Goal: Information Seeking & Learning: Check status

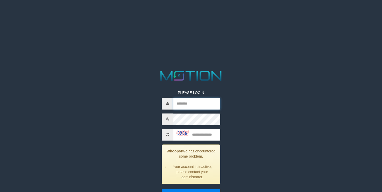
click at [210, 105] on input "text" at bounding box center [196, 104] width 47 height 12
type input "**********"
click at [205, 136] on input "text" at bounding box center [196, 135] width 47 height 12
type input "****"
click at [162, 189] on input "*****" at bounding box center [191, 194] width 59 height 11
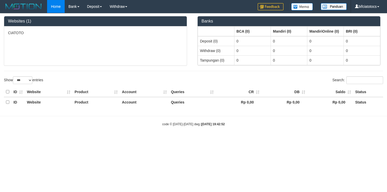
select select "***"
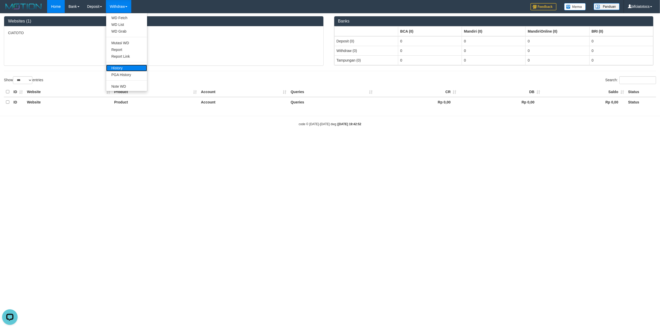
click at [127, 67] on link "History" at bounding box center [126, 68] width 41 height 7
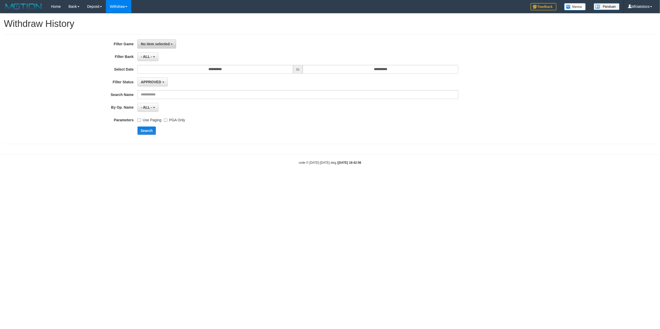
click at [160, 46] on span "No item selected" at bounding box center [155, 44] width 29 height 4
click at [169, 73] on label "[ITOTO] CIATOTO" at bounding box center [171, 71] width 66 height 8
select select "****"
click at [150, 131] on button "Search" at bounding box center [146, 131] width 18 height 8
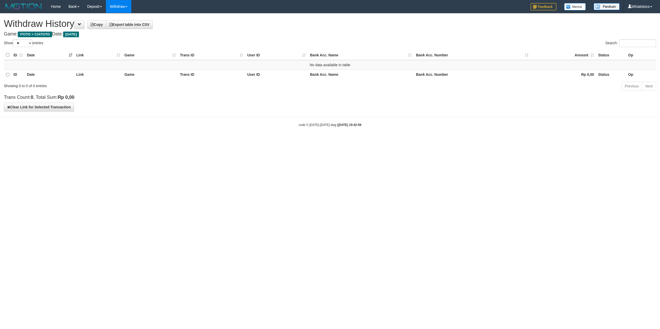
select select "**"
click at [129, 74] on link "PGA History" at bounding box center [126, 74] width 41 height 7
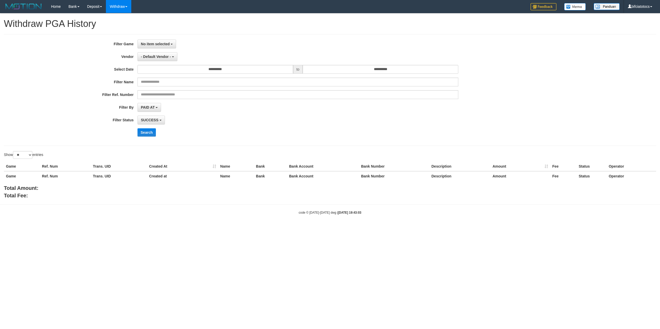
select select
select select "**"
click at [161, 44] on span "No item selected" at bounding box center [155, 44] width 29 height 4
click at [169, 72] on label "[ITOTO] CIATOTO" at bounding box center [171, 71] width 66 height 8
select select "****"
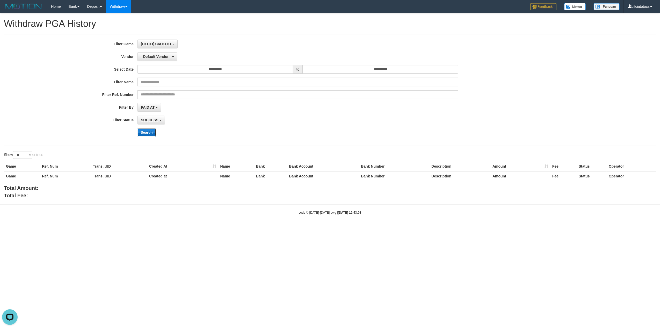
click at [147, 135] on button "Search" at bounding box center [146, 132] width 18 height 8
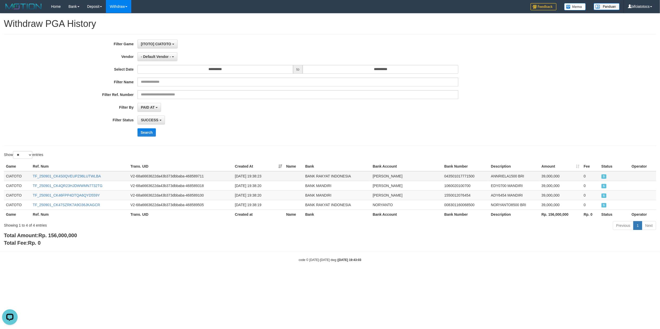
click at [110, 177] on td "TF_250901_CK4S0QVEUPZ96LUTWLBA" at bounding box center [80, 176] width 98 height 10
copy link "TF_250901_CK4S0QVEUPZ96LUTWLBA"
click at [118, 185] on td "TF_250901_CK4QR23HJDWWMN7732TG" at bounding box center [80, 186] width 98 height 10
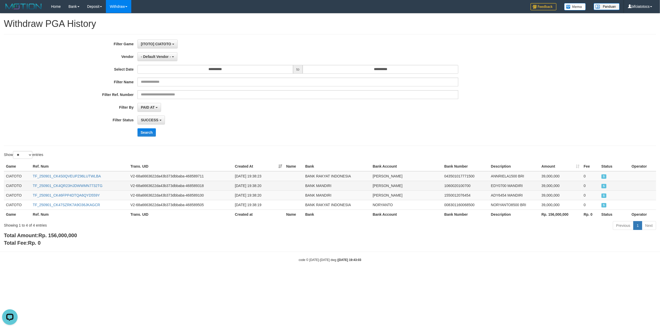
click at [118, 185] on td "TF_250901_CK4QR23HJDWWMN7732TG" at bounding box center [80, 186] width 98 height 10
copy link "TF_250901_CK4QR23HJDWWMN7732TG"
click at [118, 174] on td "TF_250901_CK4S0QVEUPZ96LUTWLBA" at bounding box center [80, 176] width 98 height 10
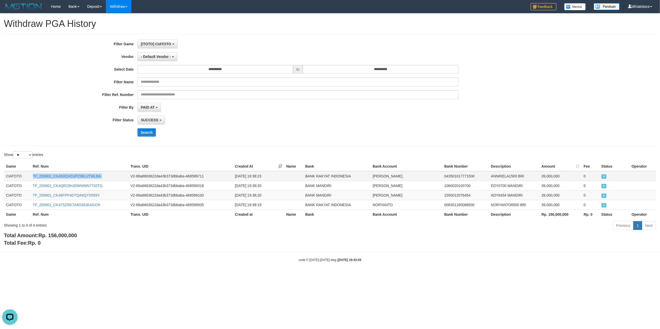
click at [118, 174] on td "TF_250901_CK4S0QVEUPZ96LUTWLBA" at bounding box center [80, 176] width 98 height 10
copy link "TF_250901_CK4S0QVEUPZ96LUTWLBA"
click at [129, 195] on td "V2-68a6663622da43b373dbbaba-468589100" at bounding box center [180, 196] width 104 height 10
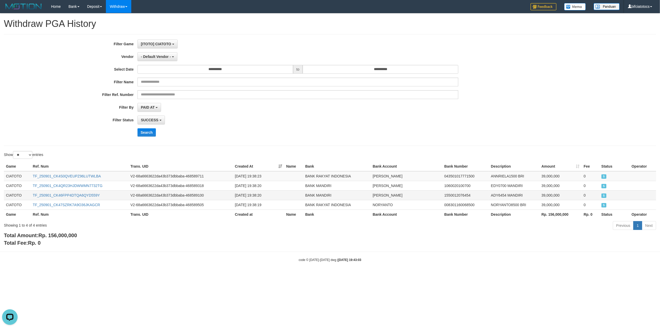
drag, startPoint x: 129, startPoint y: 195, endPoint x: 118, endPoint y: 194, distance: 10.4
click at [118, 194] on td "TF_250901_CK46FPP4DTQA6QYD559Y" at bounding box center [80, 196] width 98 height 10
copy link "TF_250901_CK46FPP4DTQA6QYD559Y"
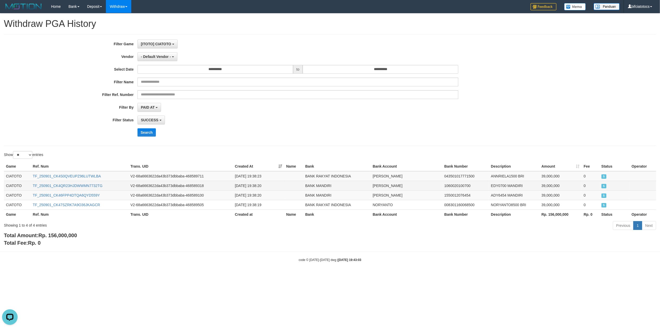
click at [116, 186] on td "TF_250901_CK4QR23HJDWWMN7732TG" at bounding box center [80, 186] width 98 height 10
copy link "TF_250901_CK4QR23HJDWWMN7732TG"
click at [116, 175] on td "TF_250901_CK4S0QVEUPZ96LUTWLBA" at bounding box center [80, 176] width 98 height 10
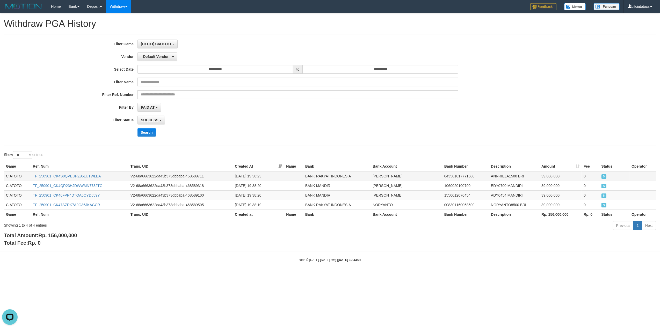
click at [116, 175] on td "TF_250901_CK4S0QVEUPZ96LUTWLBA" at bounding box center [80, 176] width 98 height 10
copy link "TF_250901_CK4S0QVEUPZ96LUTWLBA"
click at [124, 186] on td "TF_250901_CK4QR23HJDWWMN7732TG" at bounding box center [80, 186] width 98 height 10
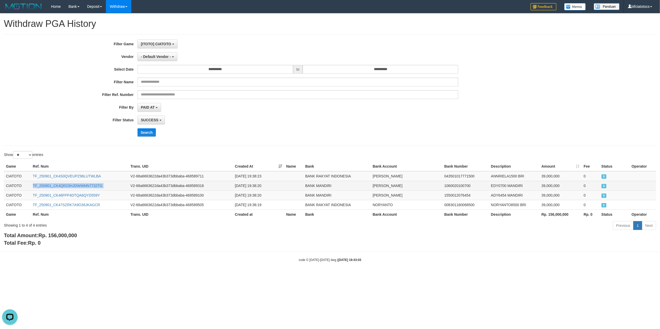
click at [124, 186] on td "TF_250901_CK4QR23HJDWWMN7732TG" at bounding box center [80, 186] width 98 height 10
copy link "TF_250901_CK4QR23HJDWWMN7732TG"
click at [112, 196] on td "TF_250901_CK46FPP4DTQA6QYD559Y" at bounding box center [80, 196] width 98 height 10
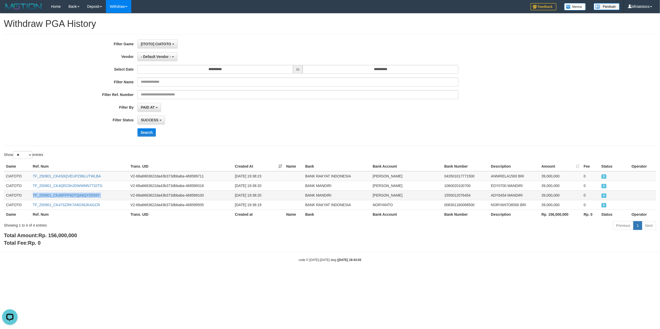
copy link "TF_250901_CK46FPP4DTQA6QYD559Y"
click at [115, 204] on td "TF_250901_CK47SZRK7A9O36JKAGCR" at bounding box center [80, 205] width 98 height 10
copy link "TF_250901_CK47SZRK7A9O36JKAGCR"
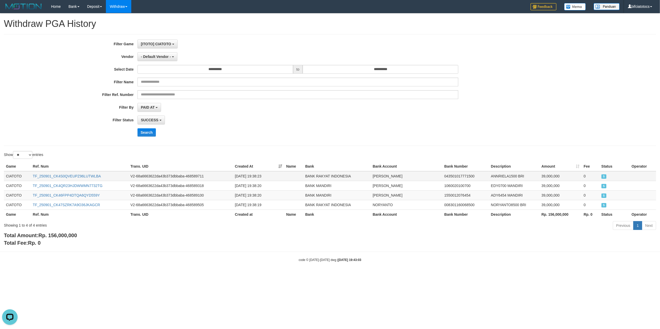
click at [261, 176] on td "[DATE] 19:38:23" at bounding box center [258, 176] width 51 height 10
drag, startPoint x: 261, startPoint y: 176, endPoint x: 251, endPoint y: 206, distance: 31.9
click at [251, 206] on td "[DATE] 19:38:19" at bounding box center [258, 205] width 51 height 10
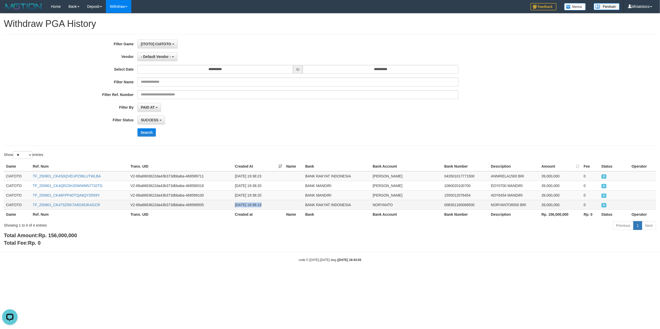
click at [251, 206] on td "[DATE] 19:38:19" at bounding box center [258, 205] width 51 height 10
copy td "[DATE] 19:38:19"
click at [258, 196] on td "[DATE] 19:38:20" at bounding box center [258, 196] width 51 height 10
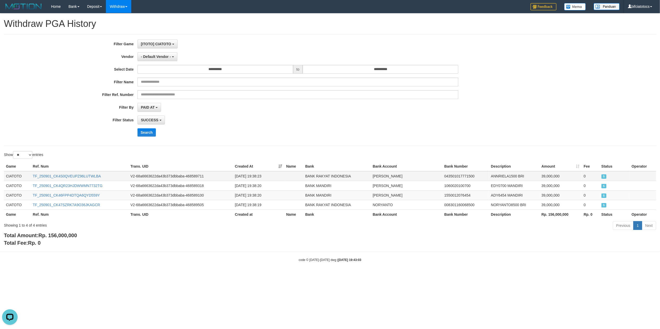
click at [260, 175] on td "[DATE] 19:38:23" at bounding box center [258, 176] width 51 height 10
click at [166, 48] on button "[ITOTO] CIATOTO" at bounding box center [157, 44] width 40 height 9
click at [164, 71] on label "[ITOTO] CIATOTO" at bounding box center [171, 71] width 66 height 8
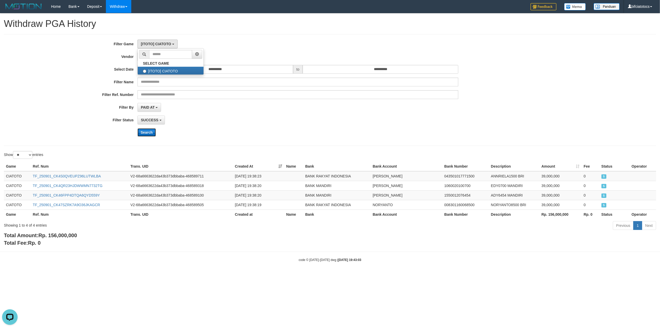
click at [144, 132] on button "Search" at bounding box center [146, 132] width 18 height 8
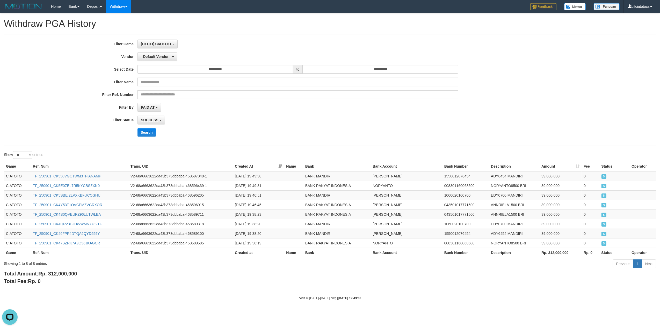
click at [472, 278] on div "Total Amount: Rp. 312,000,000 Total Fee: Rp. 0" at bounding box center [330, 277] width 652 height 15
click at [254, 206] on td "[DATE] 19:46:45" at bounding box center [258, 205] width 51 height 10
click at [252, 207] on td "[DATE] 19:46:45" at bounding box center [258, 205] width 51 height 10
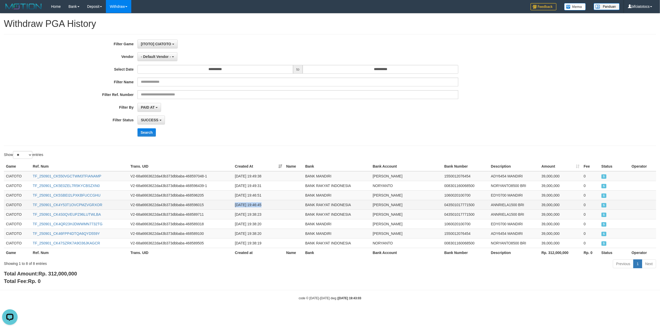
click at [252, 207] on td "[DATE] 19:46:45" at bounding box center [258, 205] width 51 height 10
click at [252, 196] on td "[DATE] 19:46:51" at bounding box center [258, 196] width 51 height 10
click at [458, 124] on div "SUCCESS SUCCESS ON PROCESS FAILED" at bounding box center [297, 120] width 321 height 9
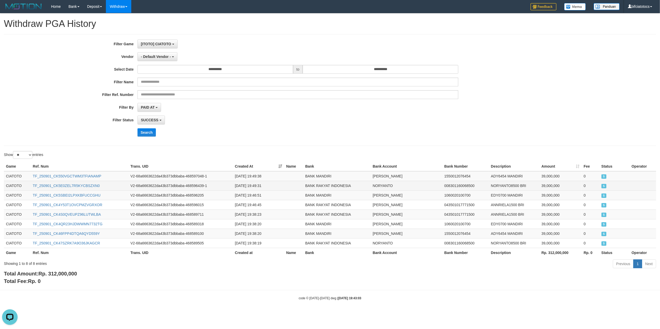
click at [250, 186] on td "[DATE] 19:49:31" at bounding box center [258, 186] width 51 height 10
click at [493, 177] on td "ADY6454 MANDIRI" at bounding box center [514, 176] width 50 height 10
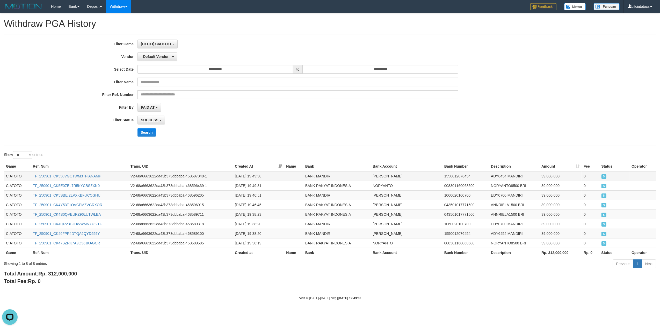
click at [377, 176] on td "[PERSON_NAME]" at bounding box center [406, 176] width 72 height 10
click at [254, 177] on td "[DATE] 19:49:38" at bounding box center [258, 176] width 51 height 10
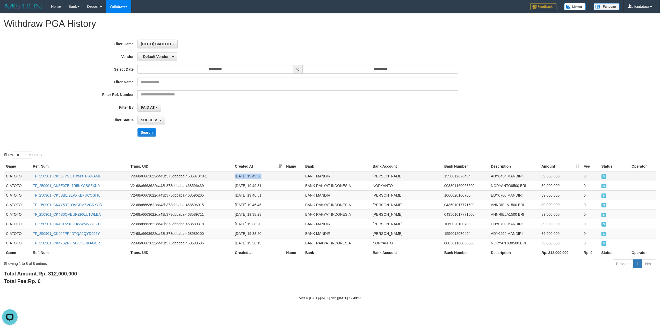
click at [254, 177] on td "[DATE] 19:49:38" at bounding box center [258, 176] width 51 height 10
click at [110, 177] on td "TF_250901_CK550VGCTWM3TFIANAMP" at bounding box center [80, 176] width 98 height 10
click at [503, 185] on td "NORYANTO8500 BRI" at bounding box center [514, 186] width 50 height 10
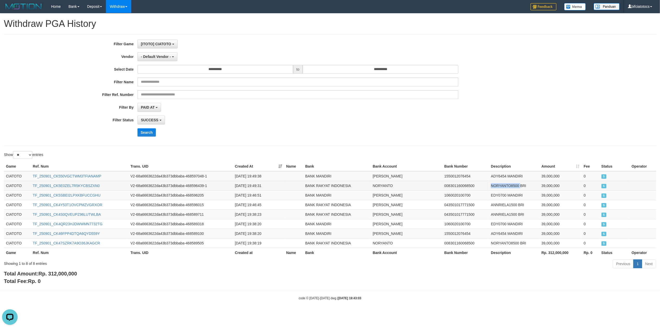
click at [503, 185] on td "NORYANTO8500 BRI" at bounding box center [514, 186] width 50 height 10
click at [383, 184] on td "NORYANTO" at bounding box center [406, 186] width 72 height 10
click at [263, 187] on td "[DATE] 19:49:31" at bounding box center [258, 186] width 51 height 10
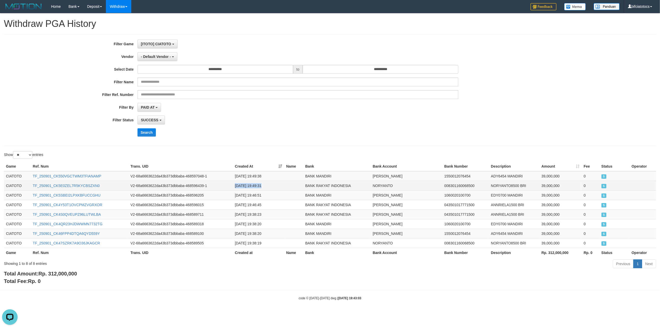
click at [263, 187] on td "[DATE] 19:49:31" at bounding box center [258, 186] width 51 height 10
click at [108, 188] on td "TF_250901_CK5E0ZEL7R5KYCBSZXN0" at bounding box center [80, 186] width 98 height 10
click at [111, 195] on td "TF_250901_CK5SBEI2LPXKBFUCCGHU" at bounding box center [80, 196] width 98 height 10
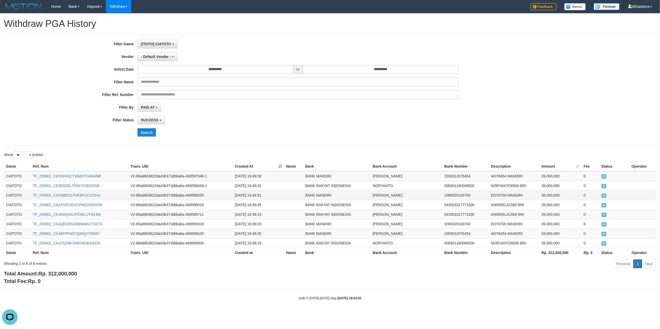
click at [111, 195] on td "TF_250901_CK5SBEI2LPXKBFUCCGHU" at bounding box center [80, 196] width 98 height 10
click at [104, 203] on td "TF_250901_CK4Y53T1OVCPMZVGRXOR" at bounding box center [80, 205] width 98 height 10
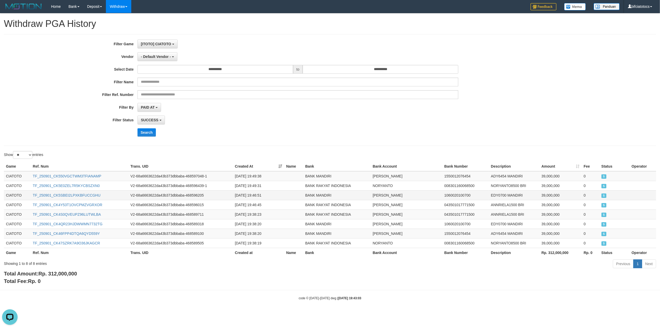
click at [386, 195] on td "[PERSON_NAME]" at bounding box center [406, 196] width 72 height 10
drag, startPoint x: 386, startPoint y: 195, endPoint x: 376, endPoint y: 197, distance: 9.7
click at [376, 197] on td "[PERSON_NAME]" at bounding box center [406, 196] width 72 height 10
click at [376, 205] on td "[PERSON_NAME]" at bounding box center [406, 205] width 72 height 10
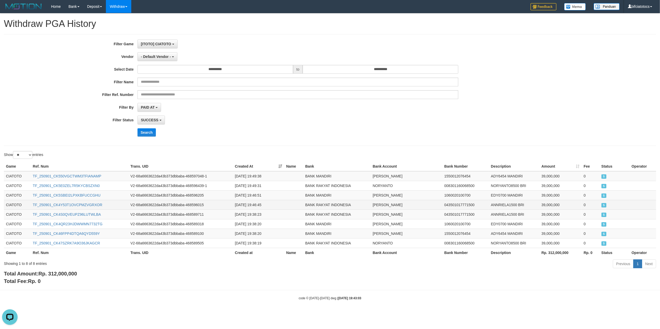
drag, startPoint x: 376, startPoint y: 205, endPoint x: 415, endPoint y: 205, distance: 39.3
click at [415, 205] on td "[PERSON_NAME]" at bounding box center [406, 205] width 72 height 10
click at [533, 131] on div "Search" at bounding box center [343, 132] width 412 height 8
click at [495, 195] on td "EDY0700 MANDIRI" at bounding box center [514, 196] width 50 height 10
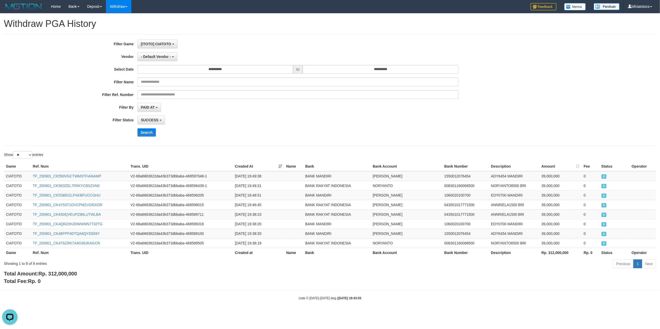
click at [565, 123] on div "**********" at bounding box center [330, 90] width 660 height 101
click at [251, 195] on td "[DATE] 19:46:51" at bounding box center [258, 196] width 51 height 10
click at [380, 118] on div "SUCCESS SUCCESS ON PROCESS FAILED" at bounding box center [297, 120] width 321 height 9
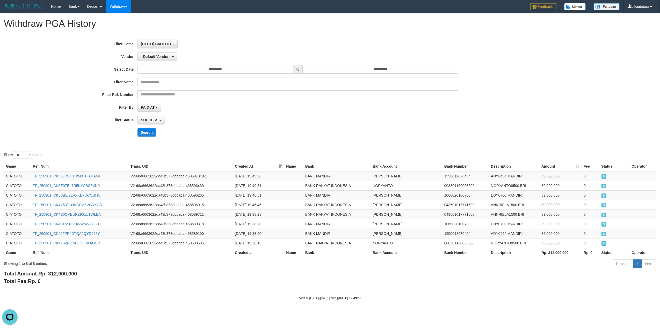
click at [308, 119] on div "SUCCESS SUCCESS ON PROCESS FAILED" at bounding box center [297, 120] width 321 height 9
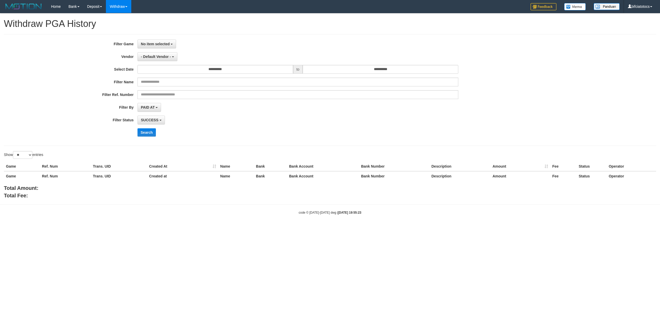
select select
select select "**"
click at [155, 47] on button "No item selected" at bounding box center [156, 44] width 39 height 9
click at [167, 63] on b "SELECT GAME" at bounding box center [156, 63] width 26 height 4
click at [162, 71] on label "[ITOTO] CIATOTO" at bounding box center [171, 71] width 66 height 8
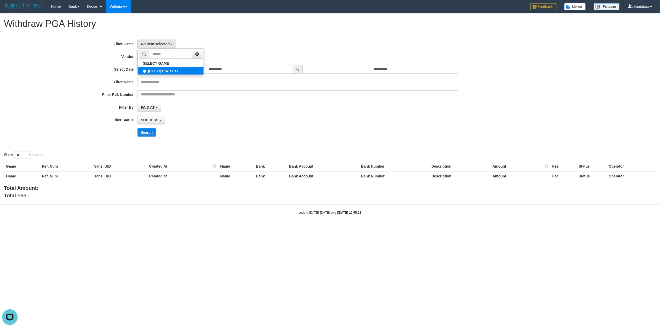
select select "****"
click at [144, 136] on button "Search" at bounding box center [146, 132] width 18 height 8
select select
select select "**"
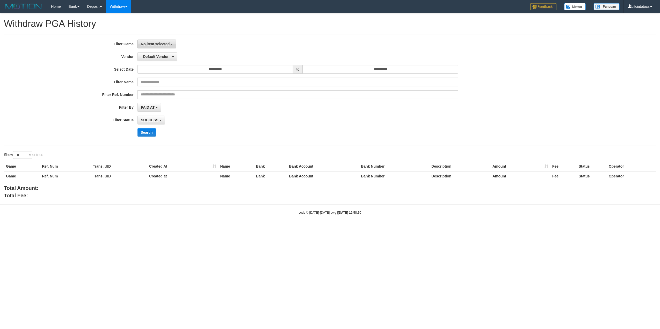
click at [167, 47] on button "No item selected" at bounding box center [156, 44] width 39 height 9
click at [170, 70] on label "[ITOTO] CIATOTO" at bounding box center [171, 71] width 66 height 8
select select "****"
click at [149, 134] on button "Search" at bounding box center [146, 132] width 18 height 8
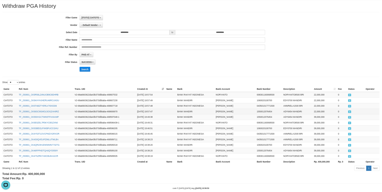
scroll to position [25, 0]
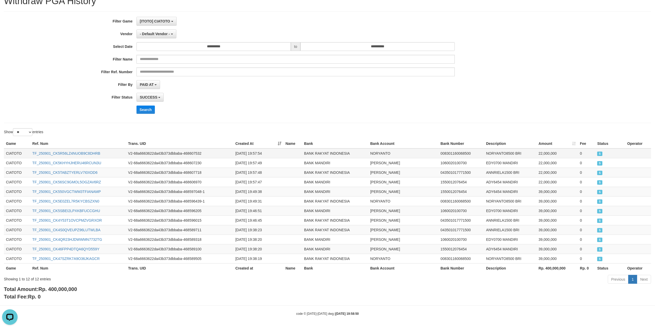
click at [109, 151] on td "TF_250901_CK5R56LZ4NUOB9C8DHRB" at bounding box center [78, 154] width 96 height 10
copy link "TF_250901_CK5R56LZ4NUOB9C8DHRB"
click at [113, 160] on td "TF_250901_CK5KHYHJHERU46RCUN3U" at bounding box center [78, 163] width 96 height 10
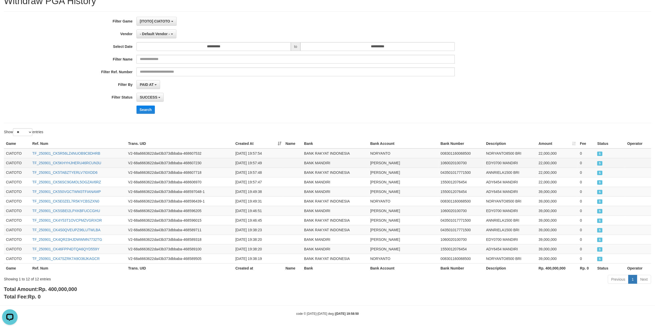
click at [113, 160] on td "TF_250901_CK5KHYHJHERU46RCUN3U" at bounding box center [78, 163] width 96 height 10
copy link "TF_250901_CK5KHYHJHERU46RCUN3U"
click at [113, 171] on td "TF_250901_CK5TABZTYERLV7I0XDD6" at bounding box center [78, 173] width 96 height 10
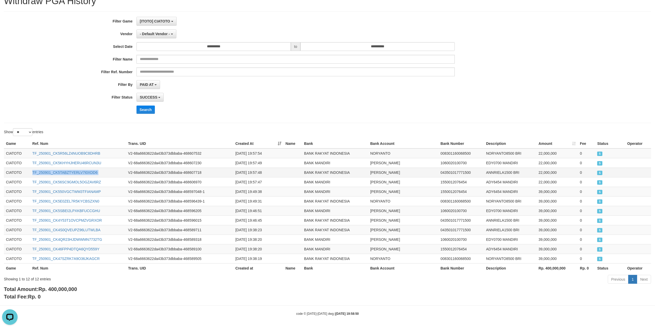
click at [113, 171] on td "TF_250901_CK5TABZTYERLV7I0XDD6" at bounding box center [78, 173] width 96 height 10
copy link "TF_250901_CK5TABZTYERLV7I0XDD6"
click at [108, 180] on td "TF_250901_CK56SC9GMOL5OGZAV6RZ" at bounding box center [78, 182] width 96 height 10
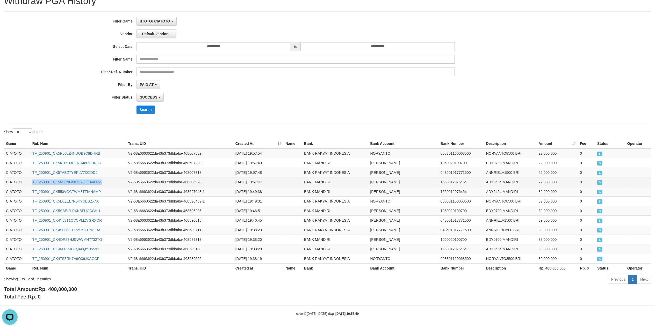
copy link "TF_250901_CK56SC9GMOL5OGZAV6RZ"
click at [251, 153] on td "[DATE] 19:57:54" at bounding box center [258, 154] width 50 height 10
copy td "[DATE] 19:57:54"
click at [251, 153] on td "[DATE] 19:57:54" at bounding box center [258, 154] width 50 height 10
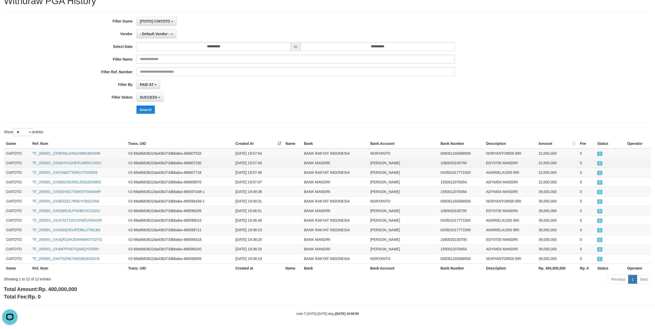
click at [252, 160] on td "[DATE] 19:57:49" at bounding box center [258, 163] width 50 height 10
copy td "[DATE] 19:57:49"
click at [251, 170] on td "[DATE] 19:57:48" at bounding box center [258, 173] width 50 height 10
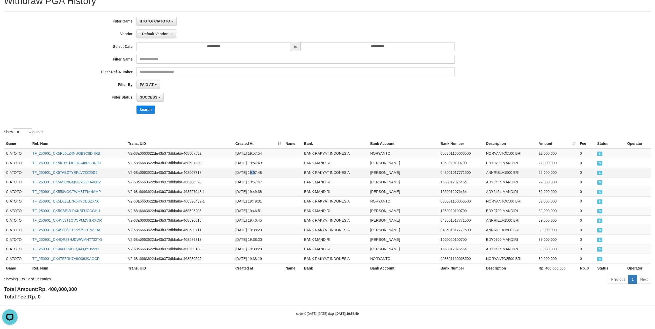
click at [251, 170] on td "[DATE] 19:57:48" at bounding box center [258, 173] width 50 height 10
copy td "[DATE] 19:57:48"
click at [251, 170] on td "[DATE] 19:57:48" at bounding box center [258, 173] width 50 height 10
click at [256, 181] on td "[DATE] 19:57:47" at bounding box center [258, 182] width 50 height 10
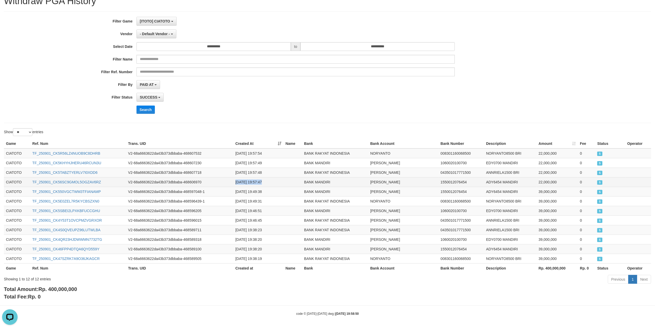
click at [256, 181] on td "[DATE] 19:57:47" at bounding box center [258, 182] width 50 height 10
copy td "[DATE] 19:57:47"
